Goal: Transaction & Acquisition: Purchase product/service

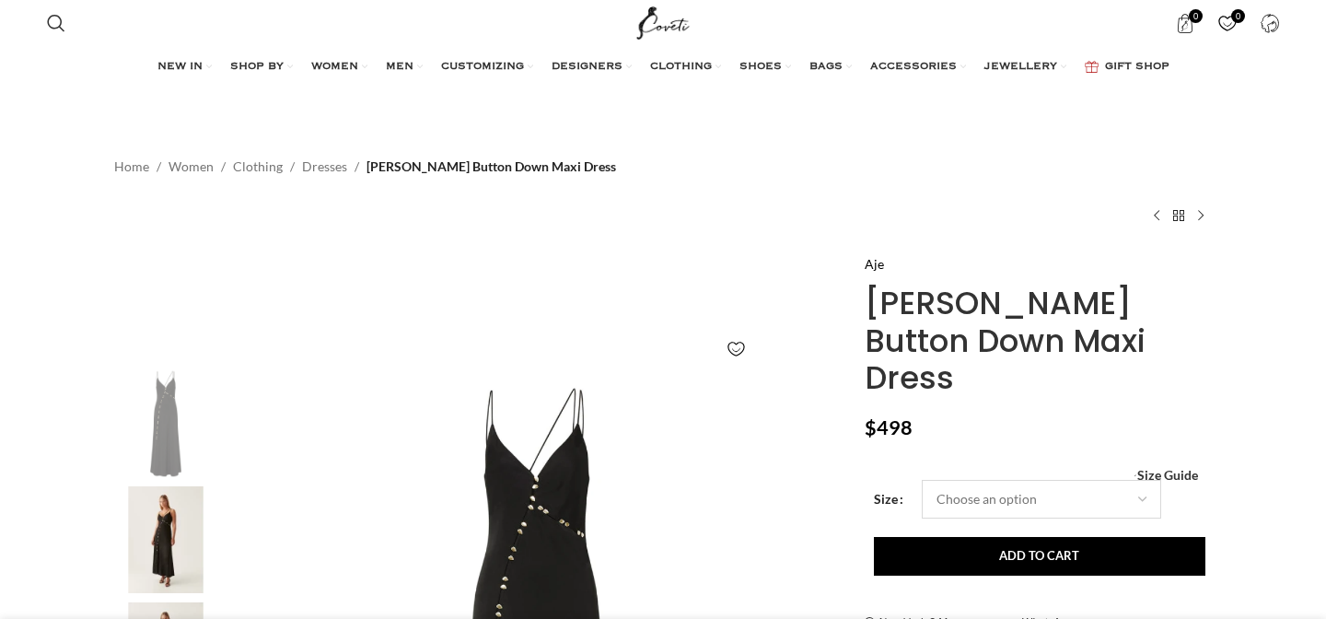
click at [1126, 480] on select "Choose an option 4UK 6UK 8 [GEOGRAPHIC_DATA] 10 [GEOGRAPHIC_DATA] 12 [GEOGRAPHI…" at bounding box center [1041, 499] width 239 height 39
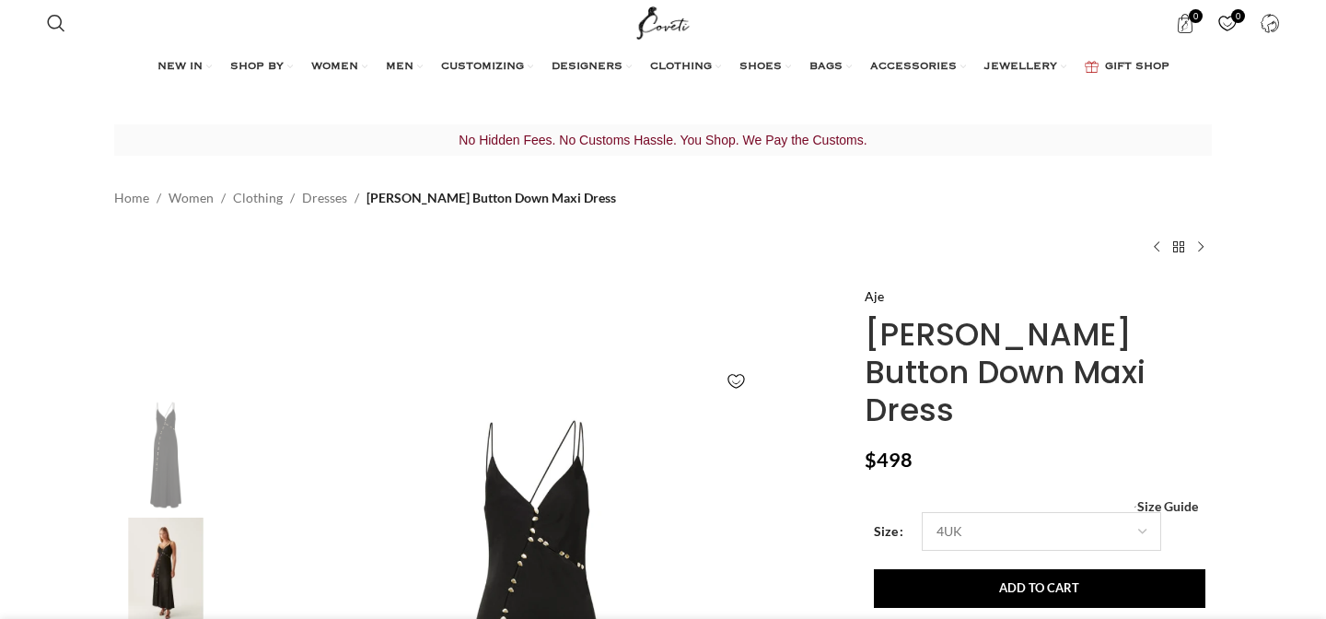
select select "4uk"
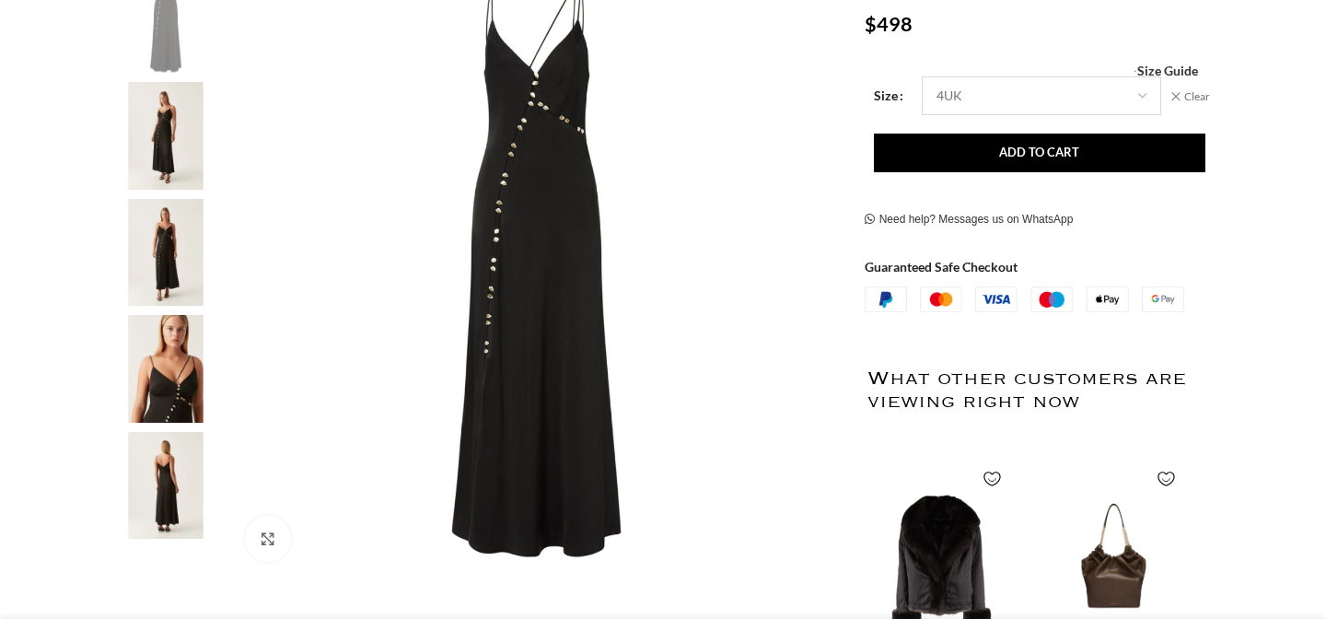
scroll to position [0, 193]
click at [181, 361] on img at bounding box center [166, 369] width 112 height 108
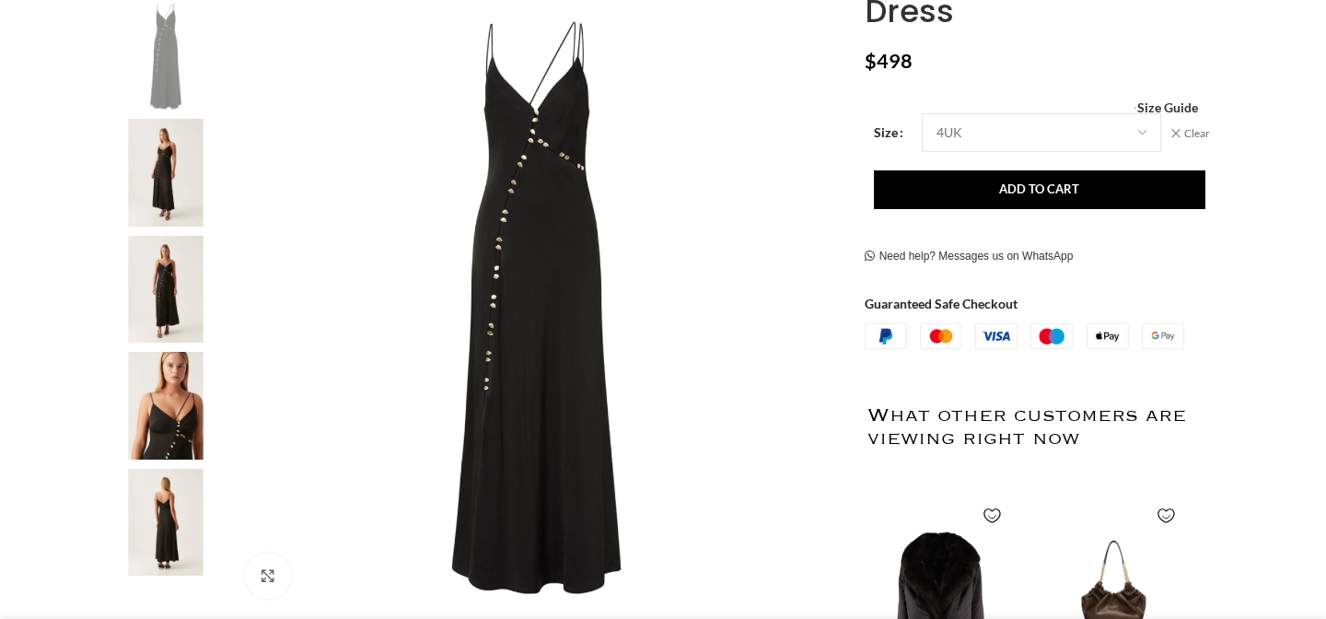
scroll to position [396, 0]
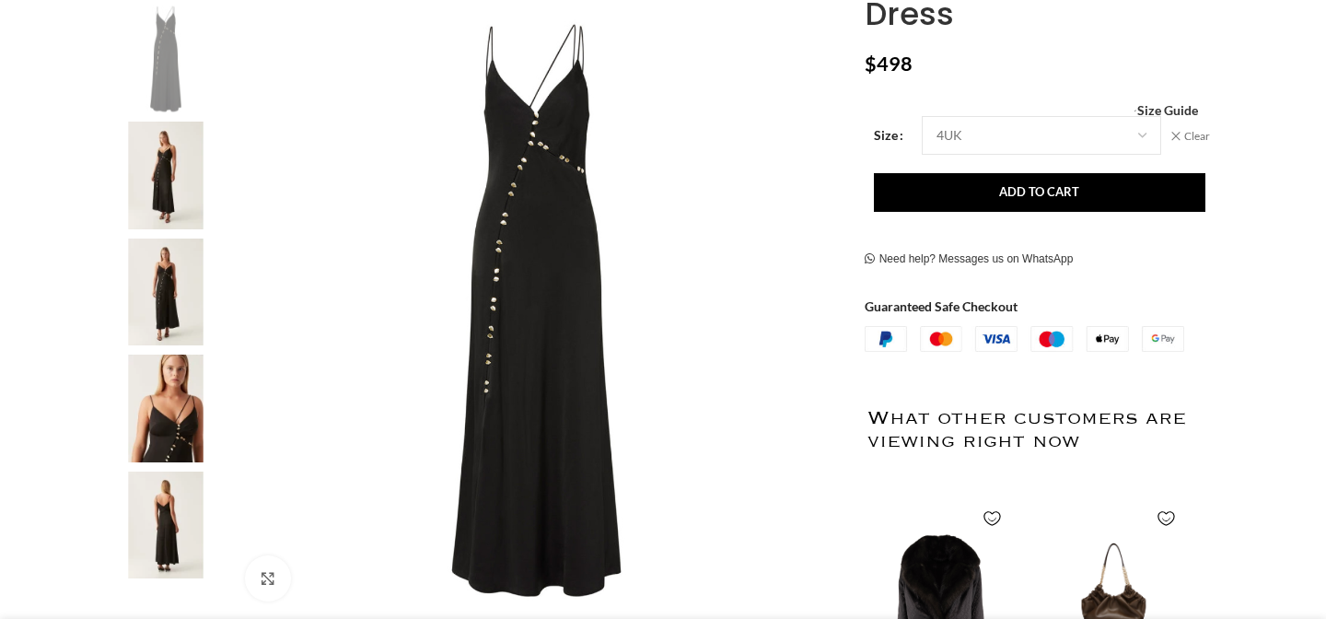
click at [170, 269] on img at bounding box center [166, 293] width 112 height 108
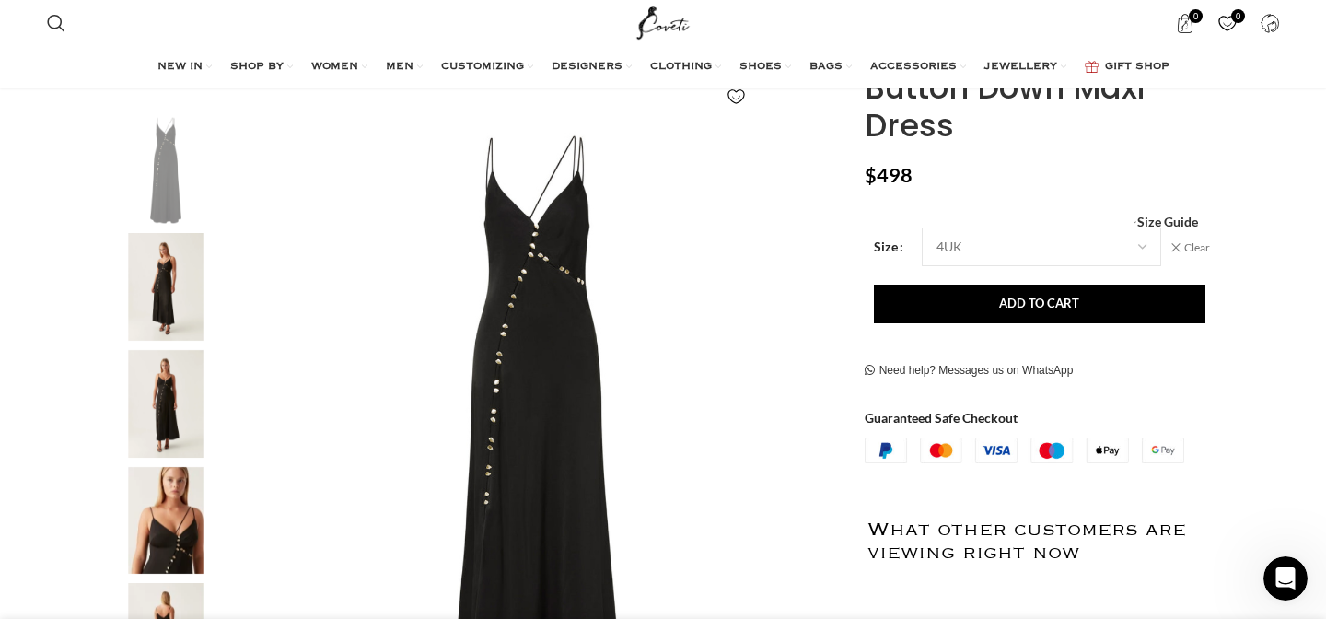
scroll to position [283, 0]
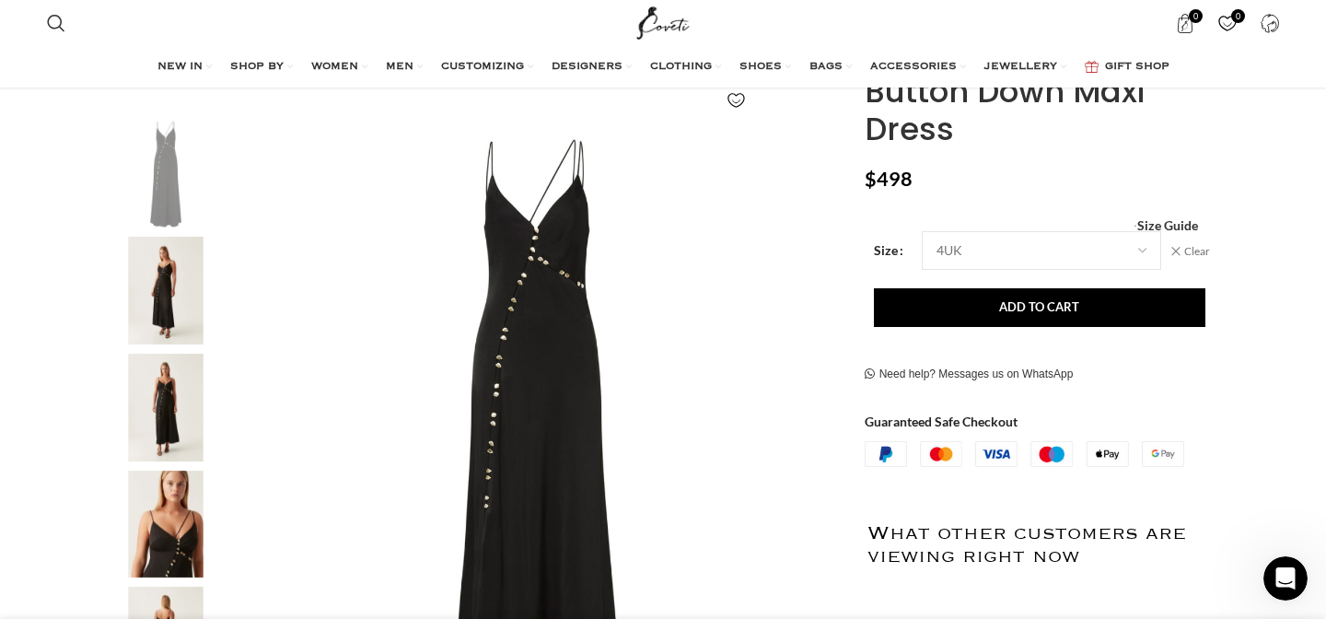
click at [181, 293] on img "2 / 5" at bounding box center [166, 291] width 112 height 108
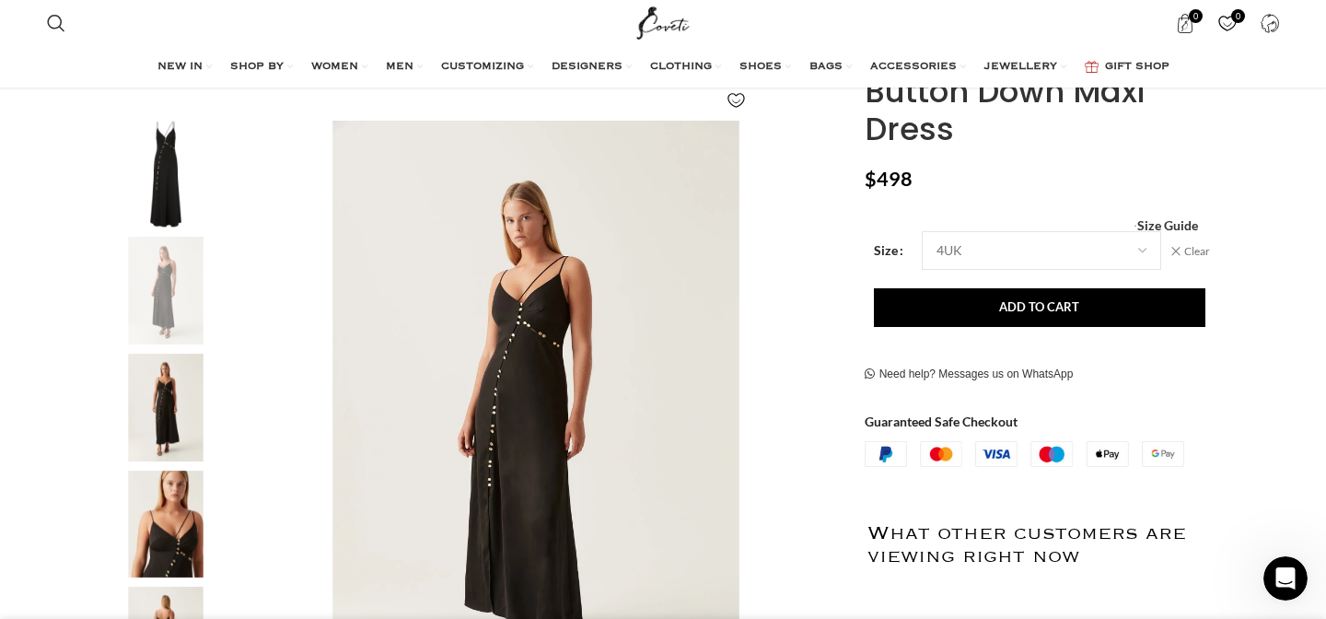
click at [172, 371] on img "3 / 5" at bounding box center [166, 408] width 112 height 108
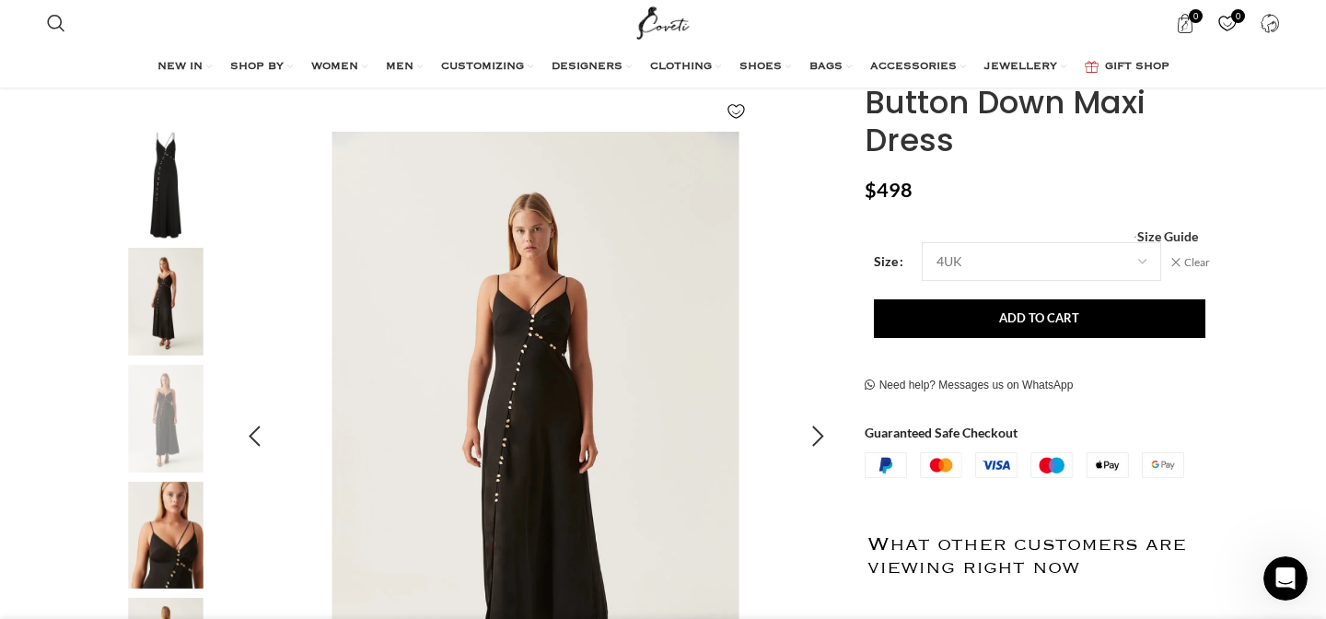
scroll to position [235, 0]
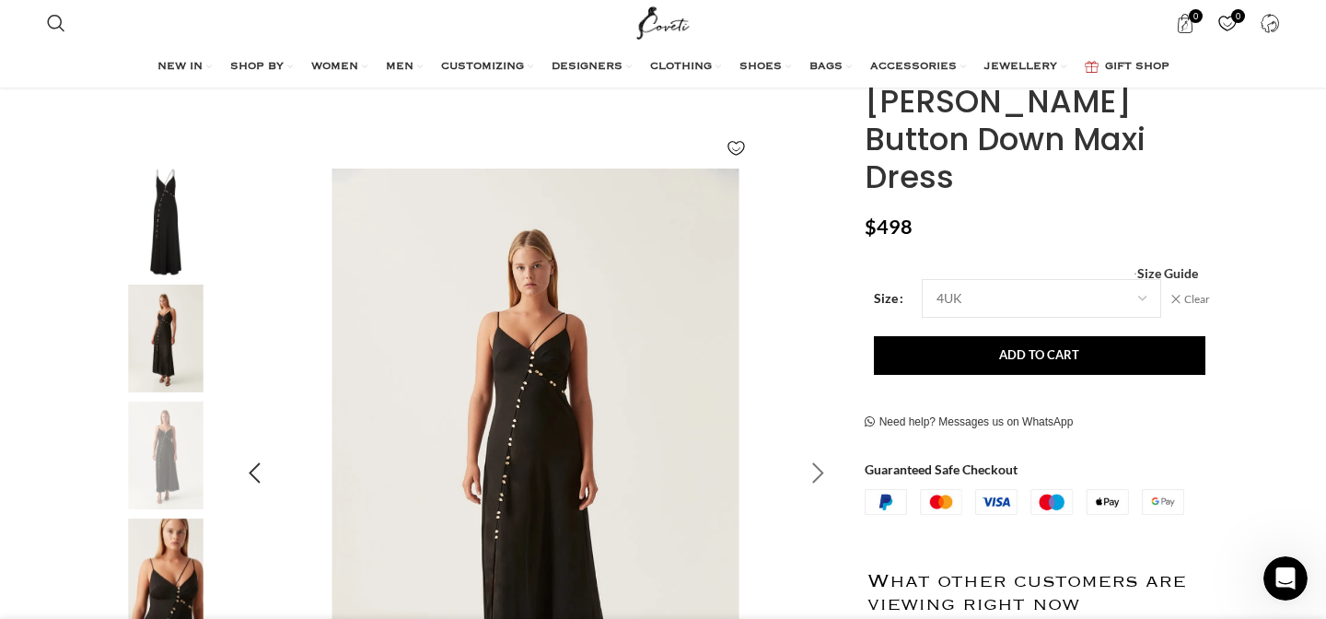
click at [818, 480] on div "Next slide" at bounding box center [819, 473] width 46 height 46
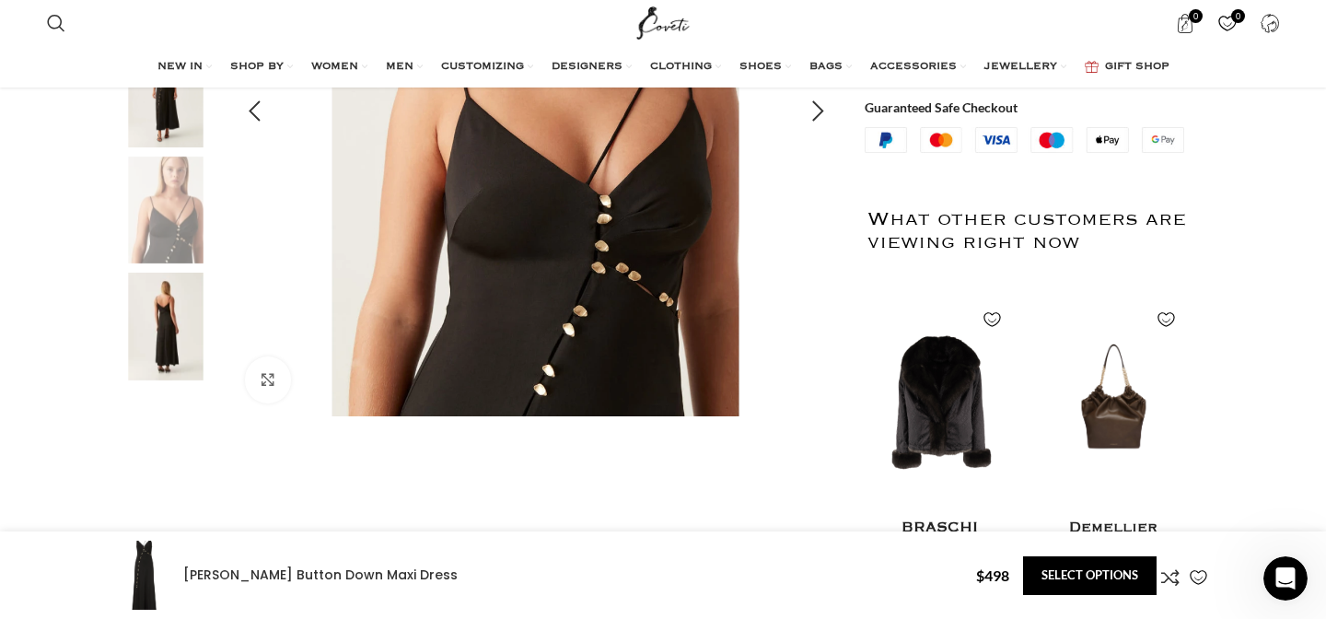
scroll to position [0, 969]
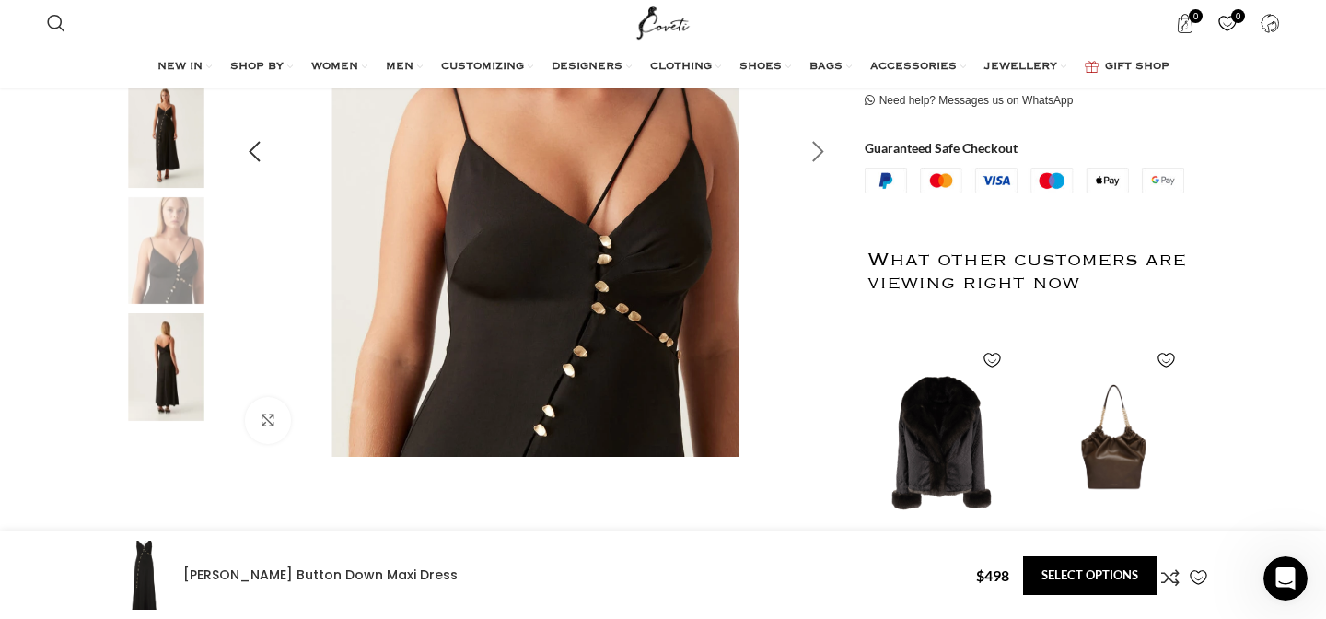
click at [807, 160] on div "Next slide" at bounding box center [819, 152] width 46 height 46
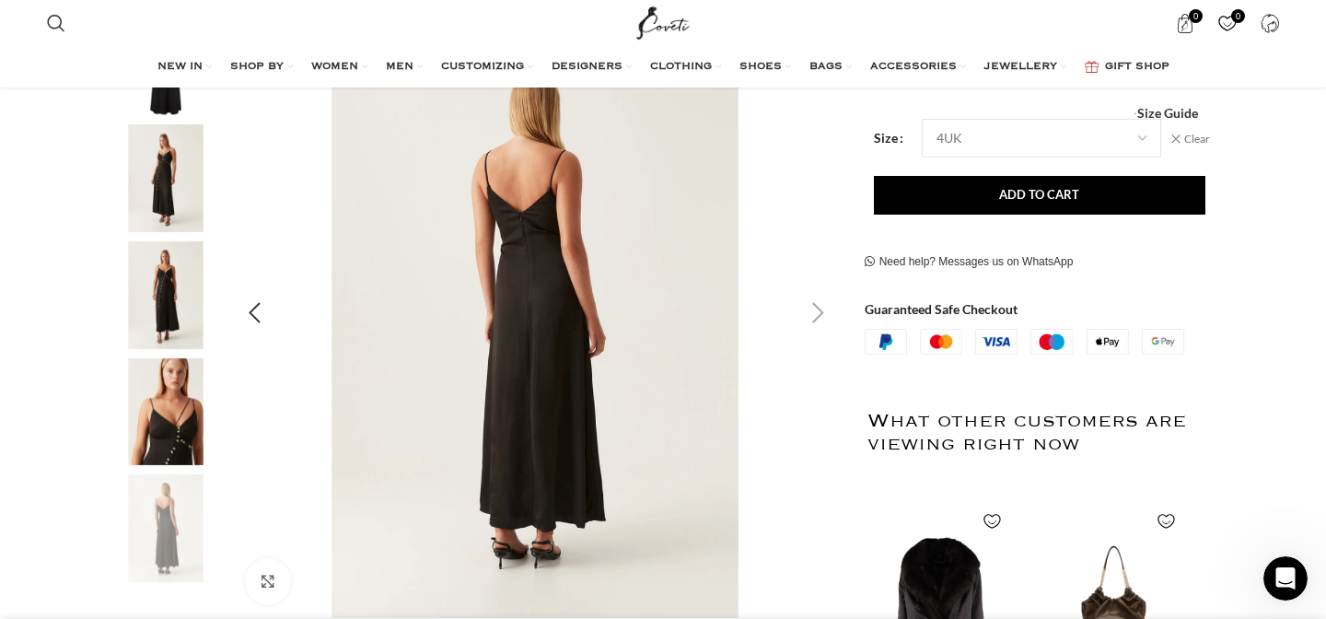
scroll to position [392, 0]
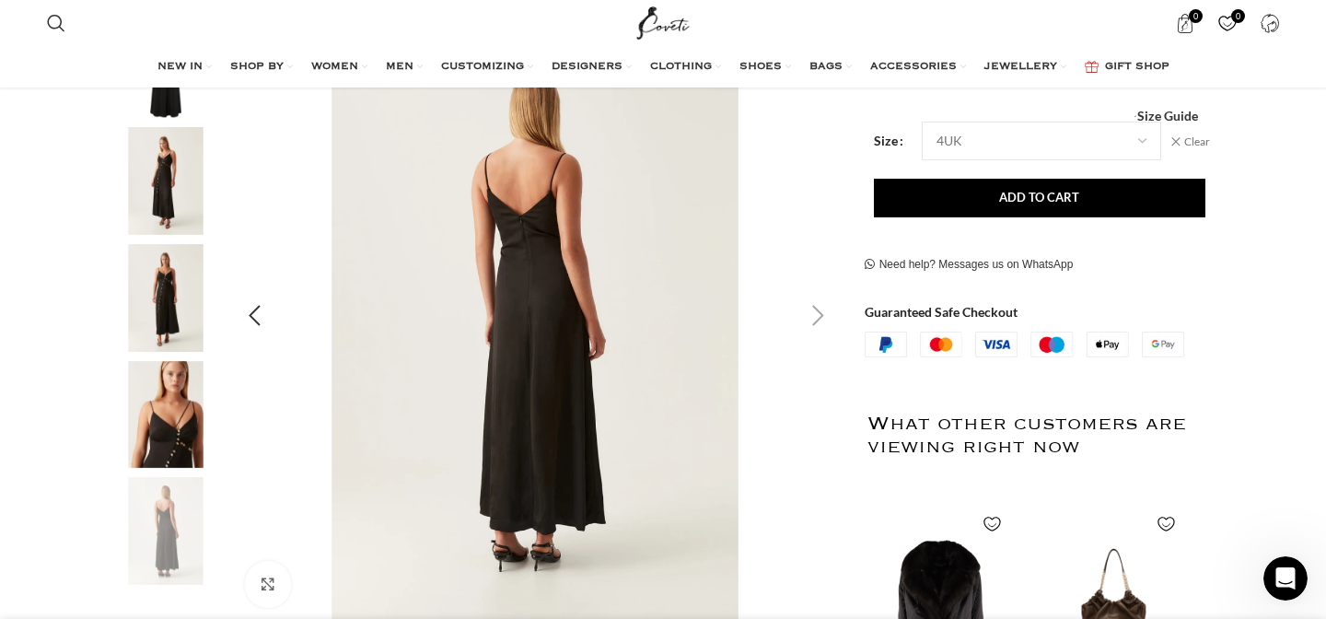
click at [818, 318] on div "Next slide" at bounding box center [819, 316] width 46 height 46
click at [822, 309] on div "Next slide" at bounding box center [819, 316] width 46 height 46
click at [156, 152] on img "2 / 5" at bounding box center [166, 181] width 112 height 108
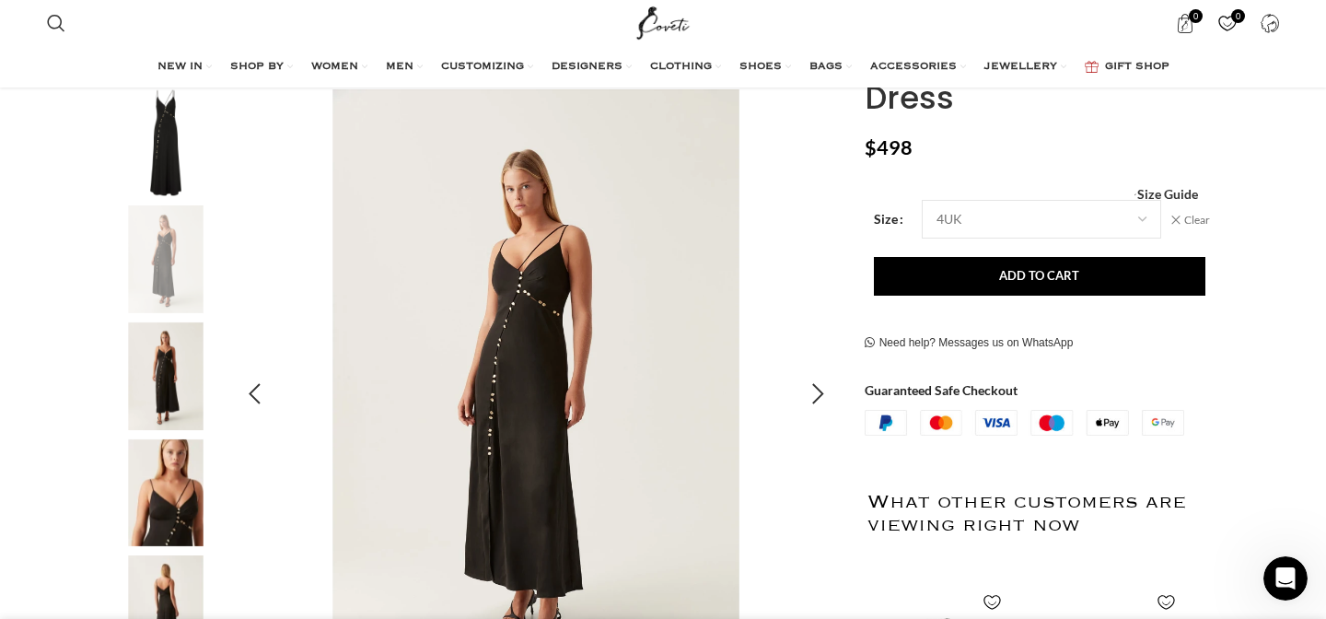
scroll to position [193, 0]
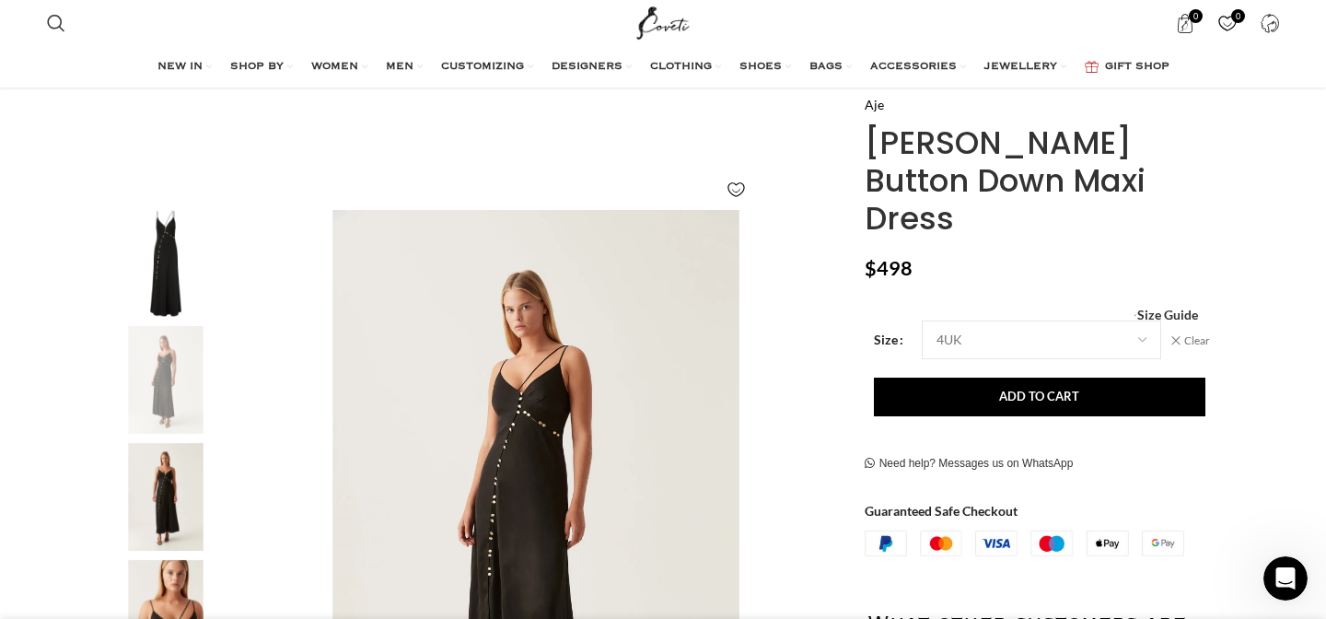
click at [187, 234] on img "1 / 5" at bounding box center [166, 264] width 112 height 108
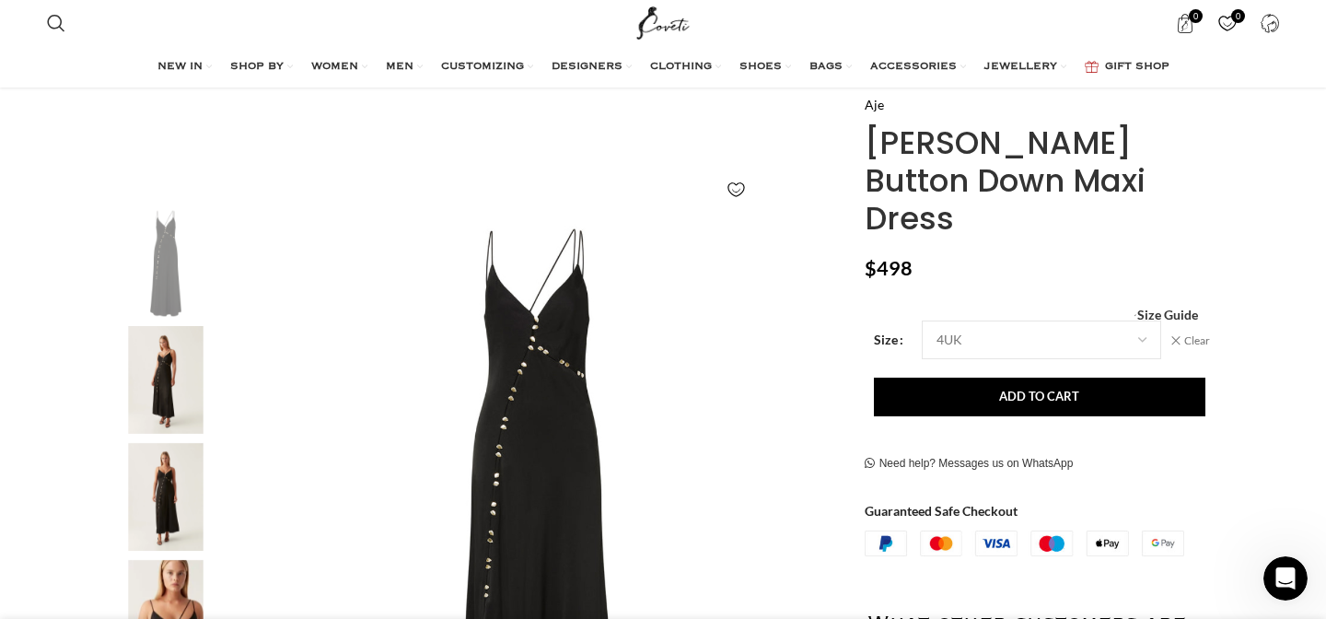
scroll to position [0, 1163]
click at [174, 575] on img "4 / 5" at bounding box center [166, 614] width 112 height 108
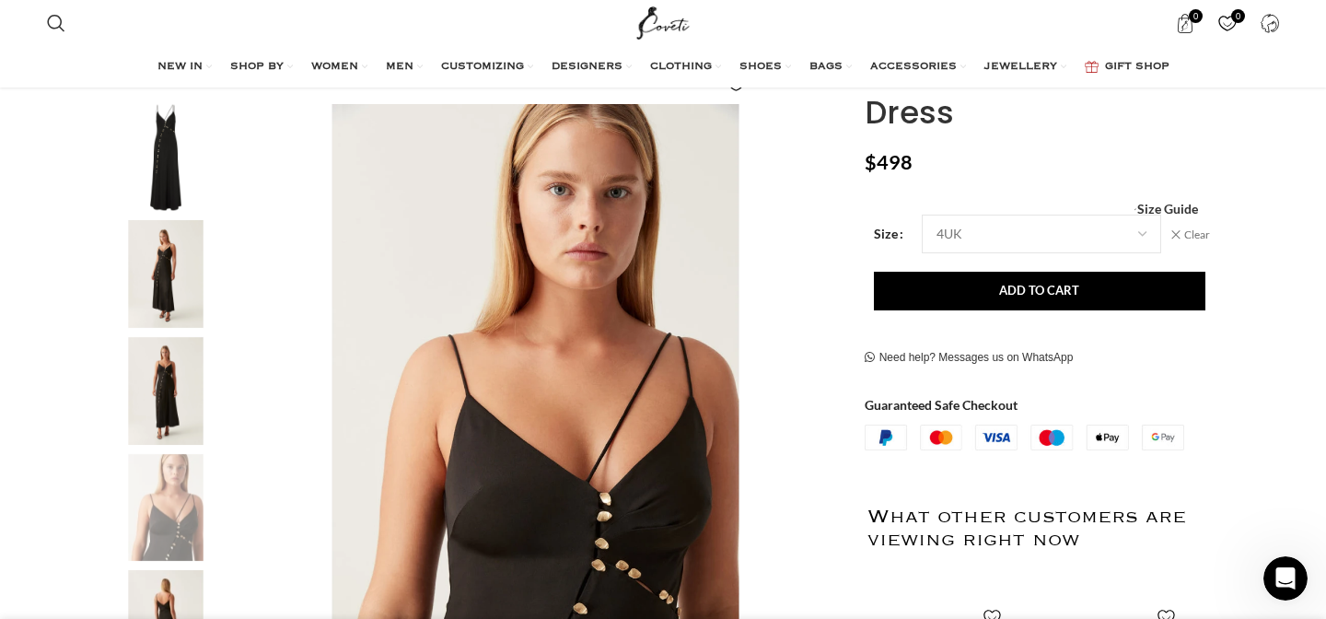
scroll to position [0, 1357]
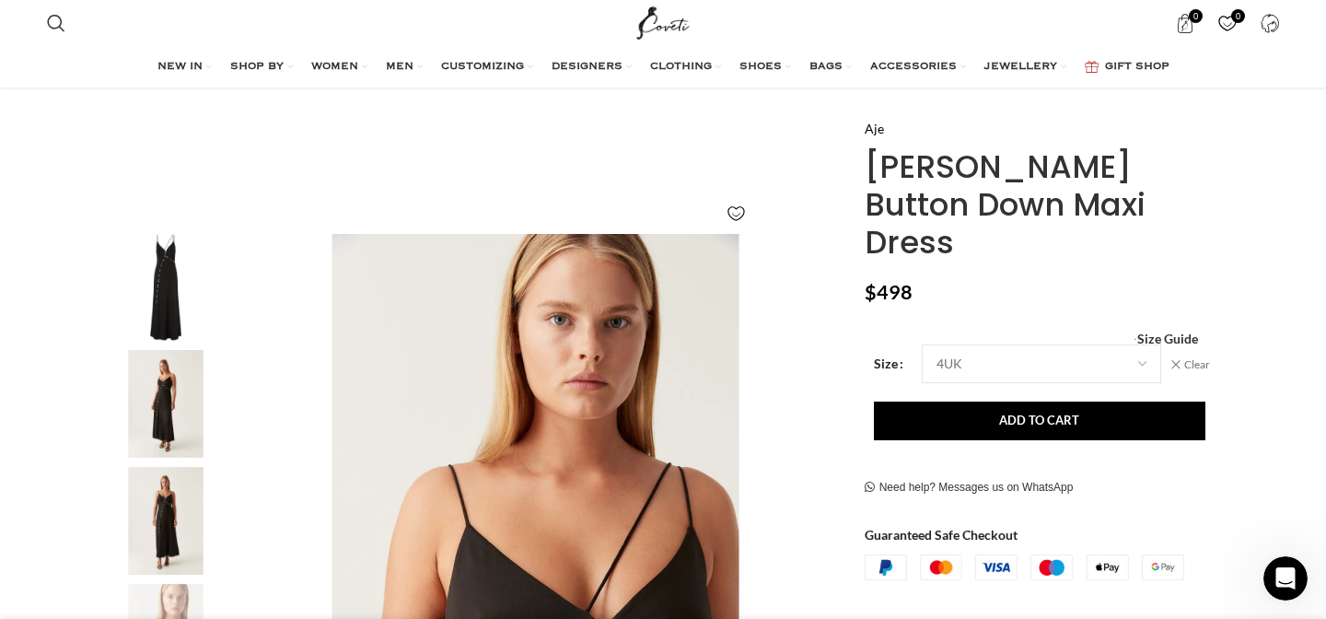
click at [167, 263] on img "1 / 5" at bounding box center [166, 288] width 112 height 108
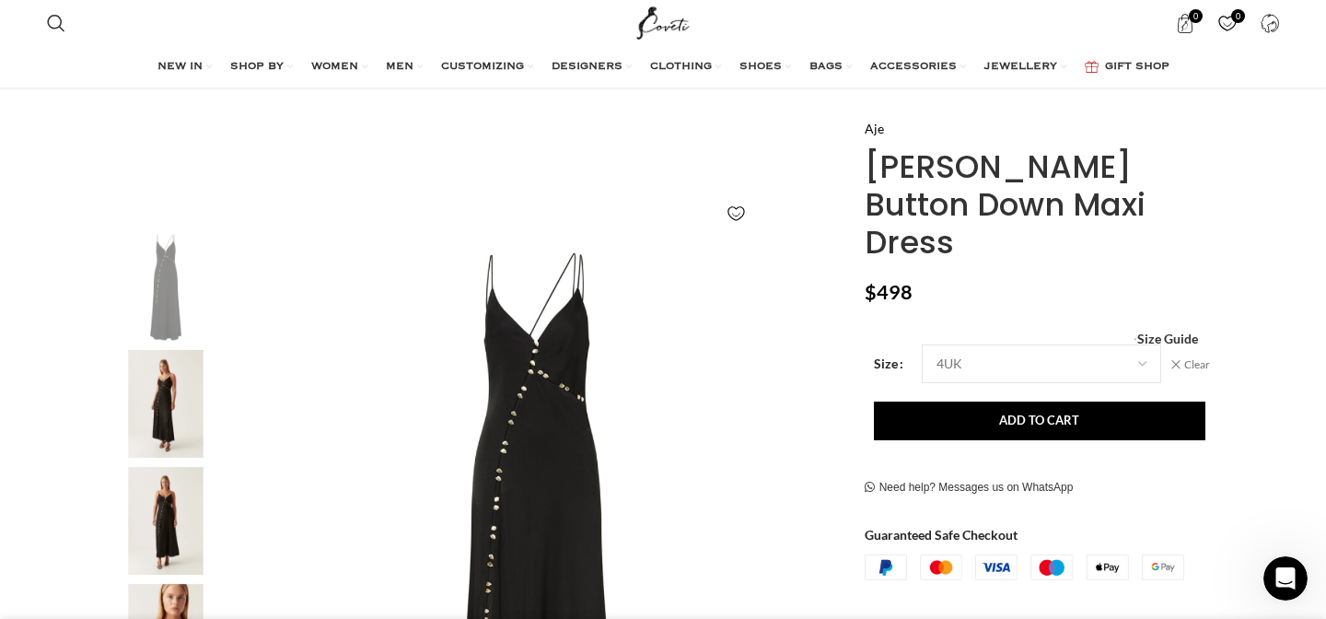
scroll to position [0, 581]
